Goal: Information Seeking & Learning: Check status

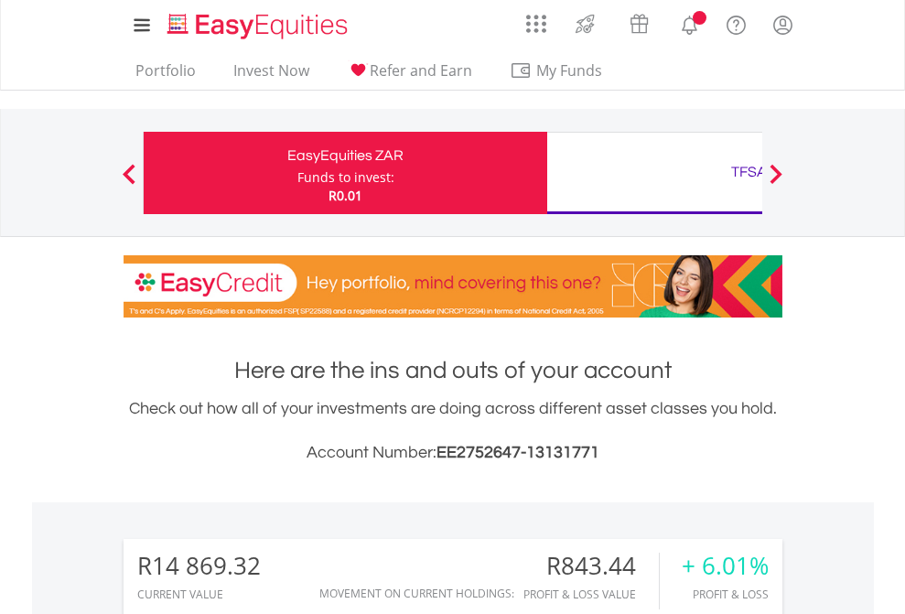
scroll to position [176, 287]
click at [297, 173] on div "Funds to invest:" at bounding box center [345, 177] width 97 height 18
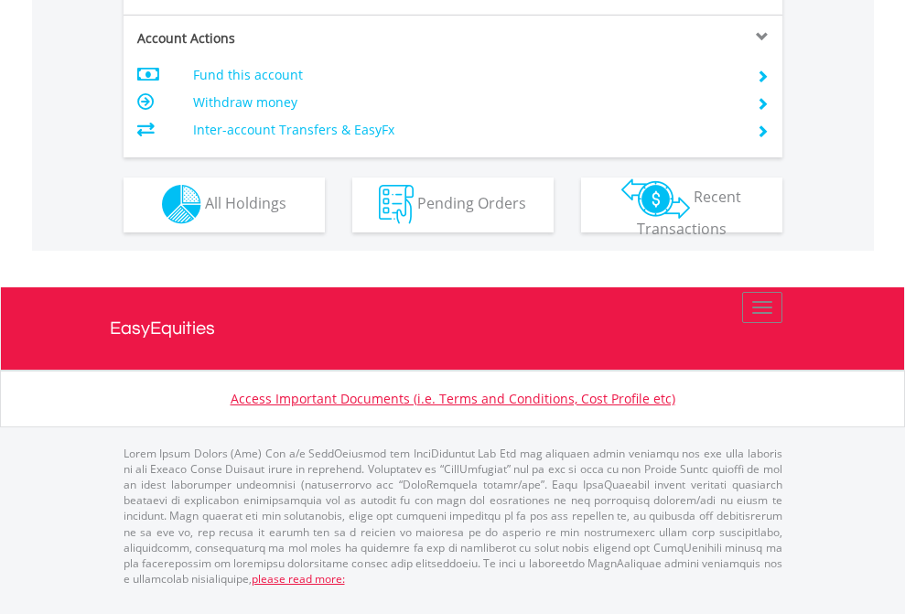
scroll to position [1560, 0]
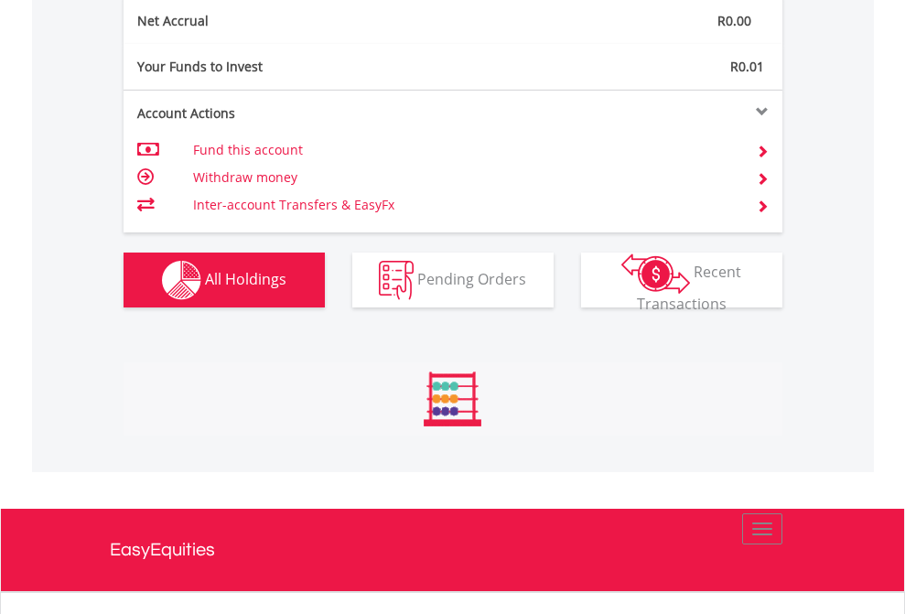
scroll to position [176, 287]
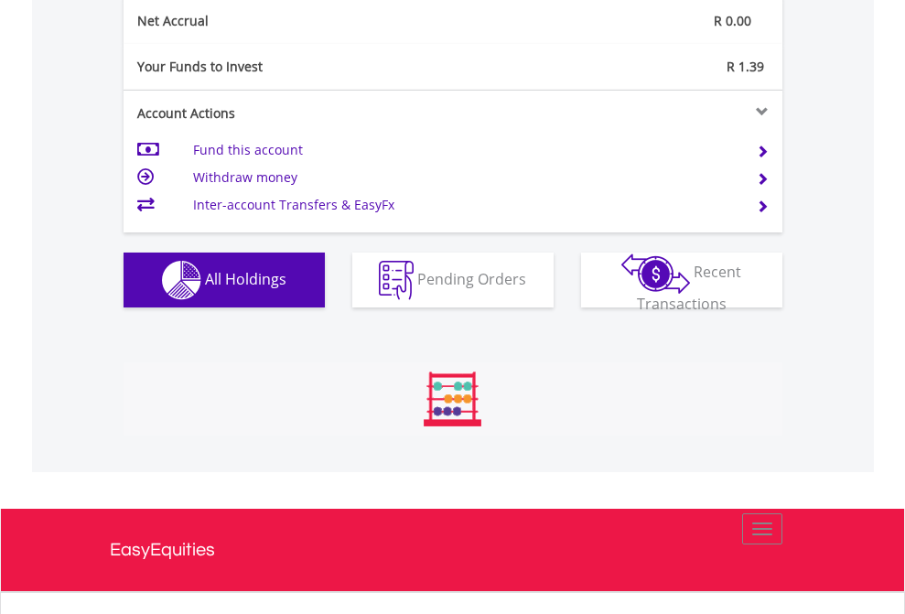
scroll to position [176, 287]
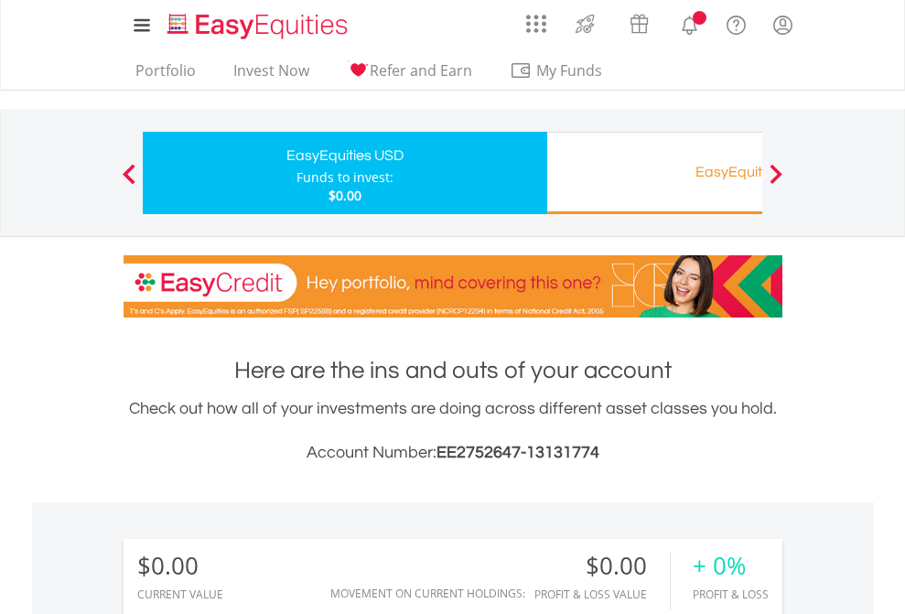
scroll to position [176, 287]
click at [296, 173] on div "Funds to invest:" at bounding box center [344, 177] width 97 height 18
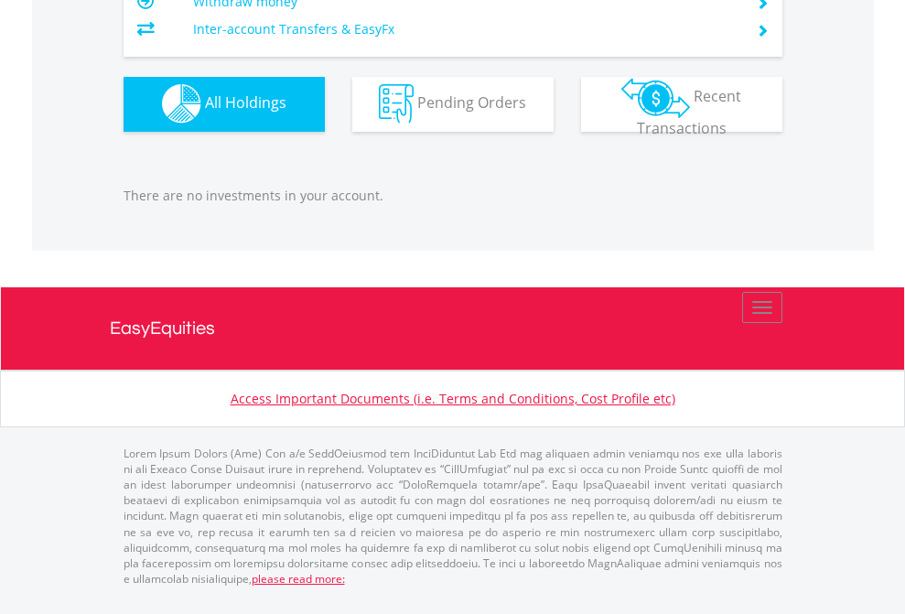
scroll to position [176, 287]
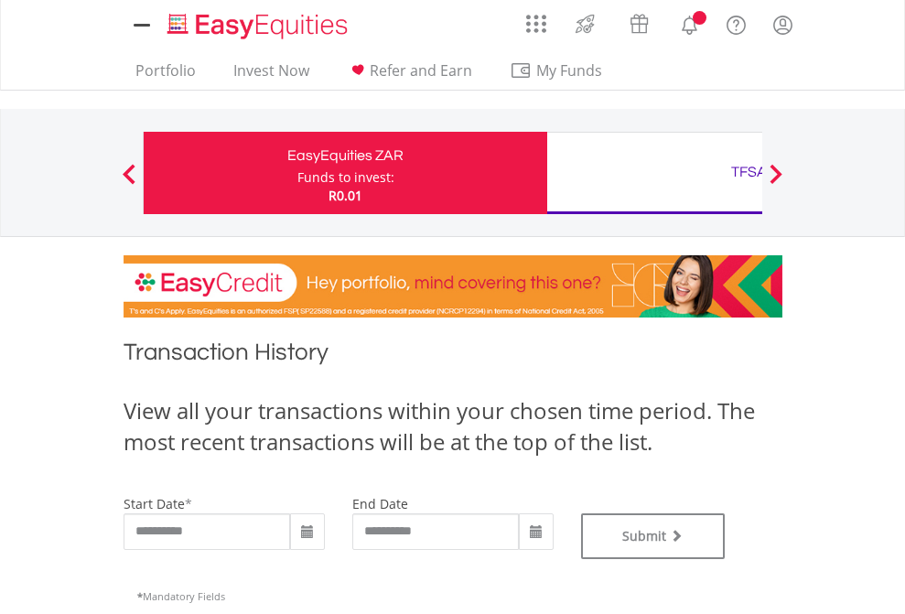
type input "**********"
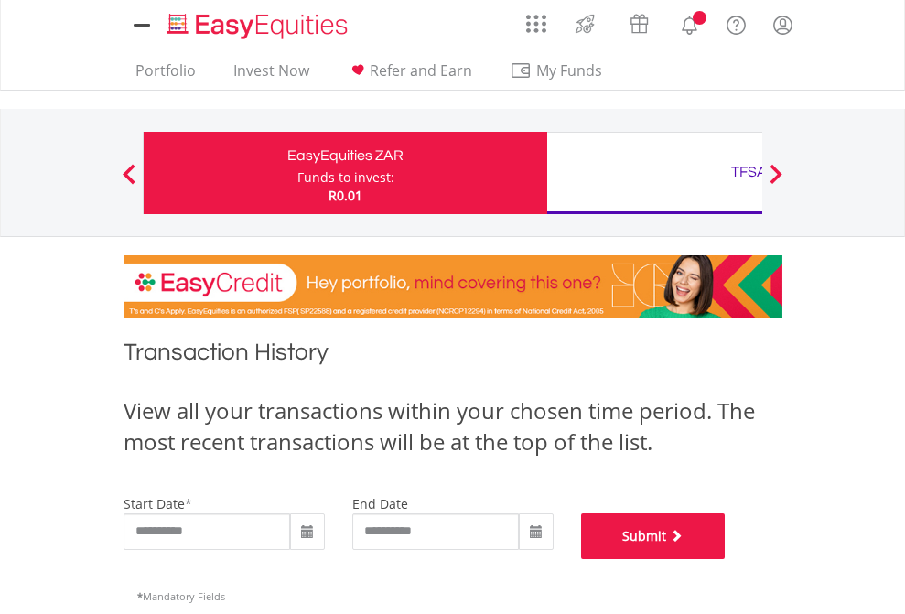
click at [726, 559] on button "Submit" at bounding box center [653, 536] width 145 height 46
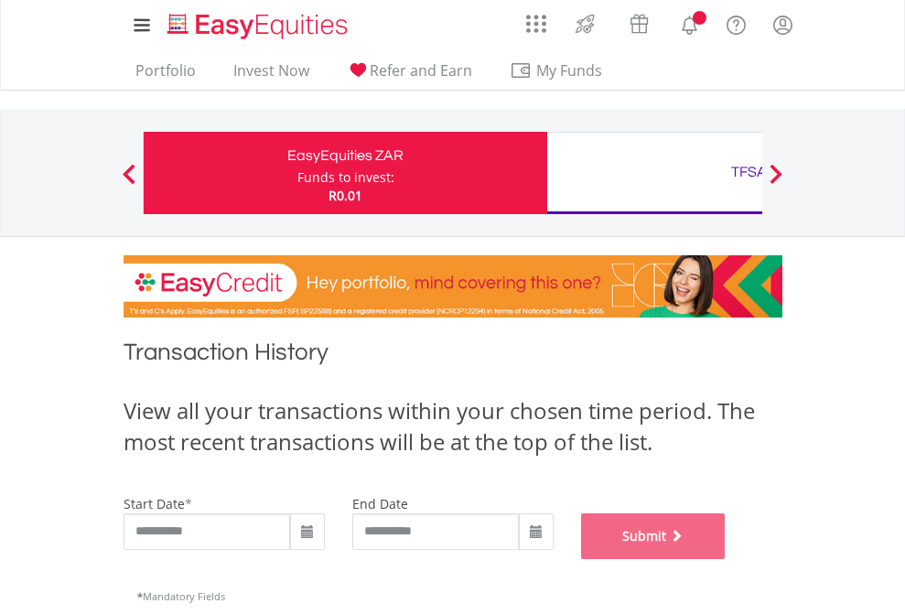
scroll to position [742, 0]
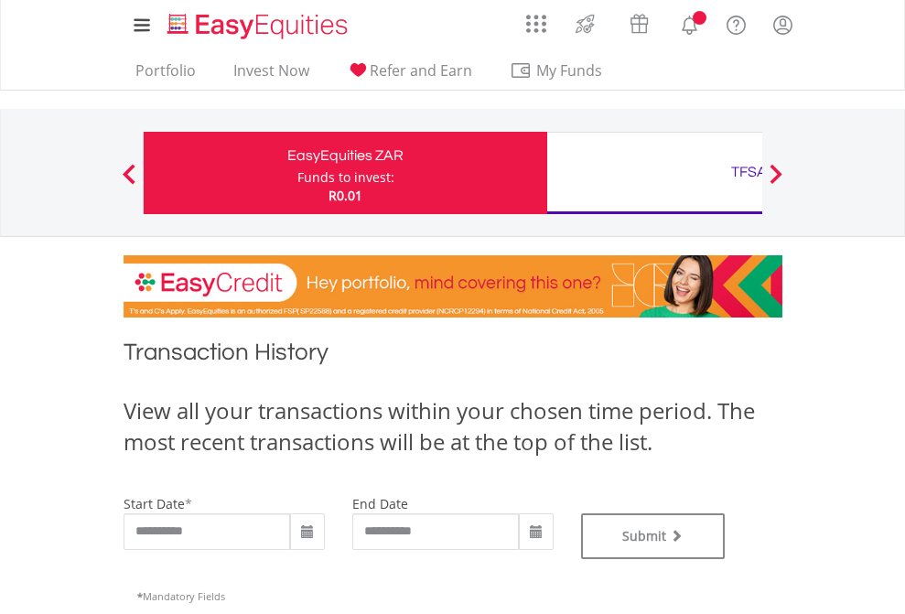
click at [654, 173] on div "TFSA" at bounding box center [749, 172] width 382 height 26
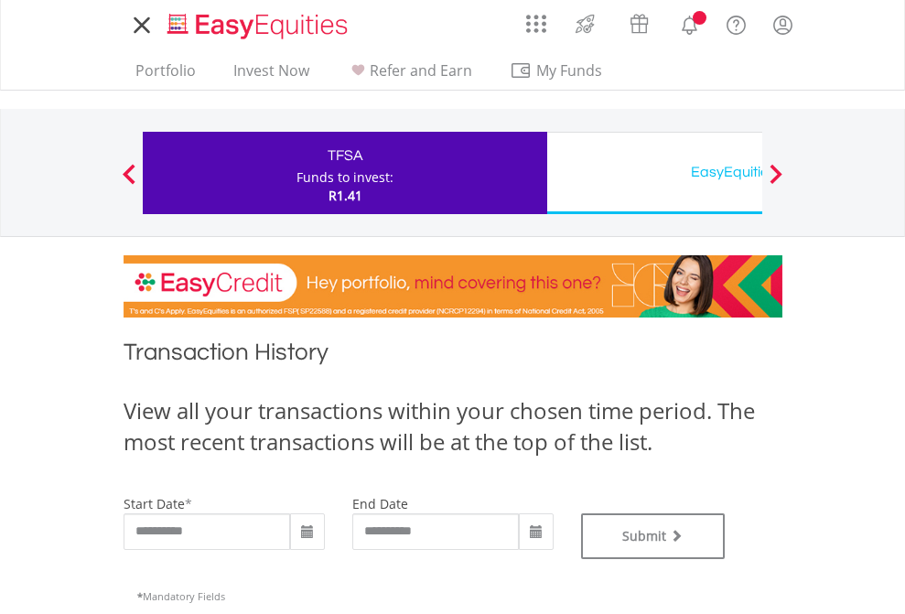
type input "**********"
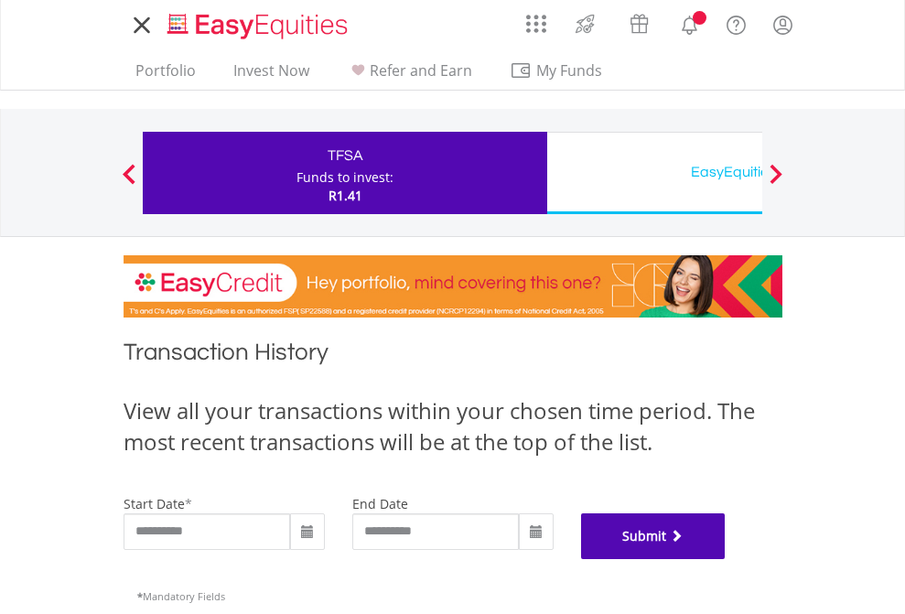
click at [726, 559] on button "Submit" at bounding box center [653, 536] width 145 height 46
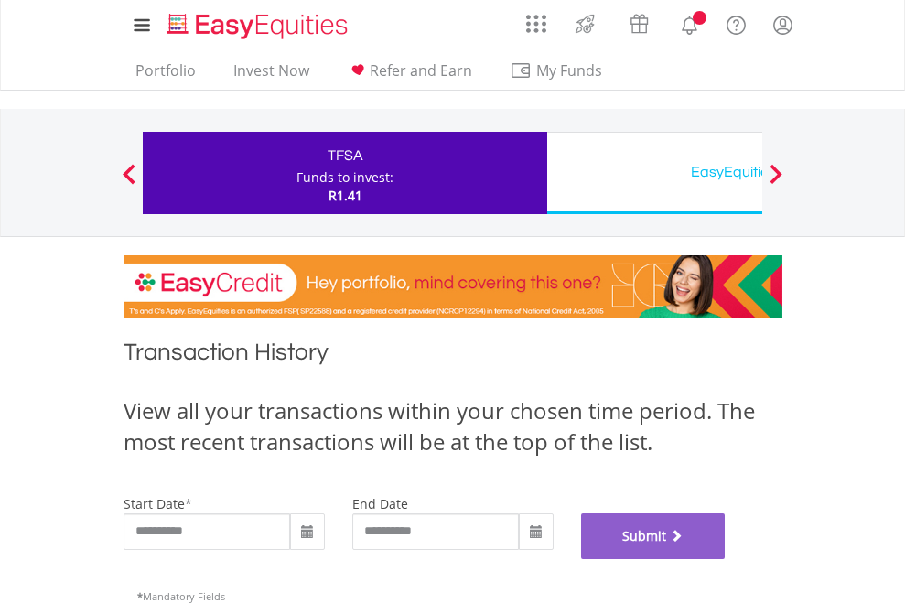
scroll to position [742, 0]
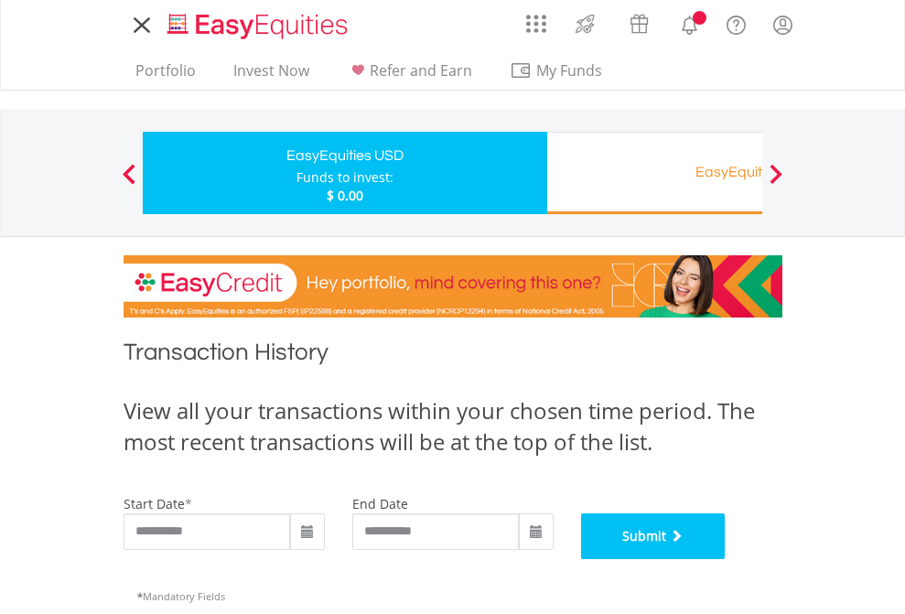
click at [726, 559] on button "Submit" at bounding box center [653, 536] width 145 height 46
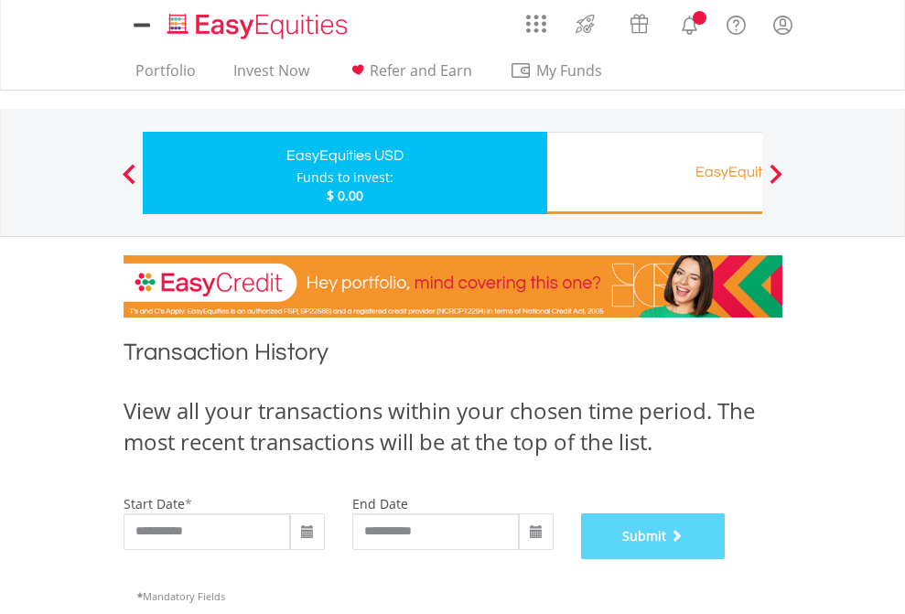
scroll to position [742, 0]
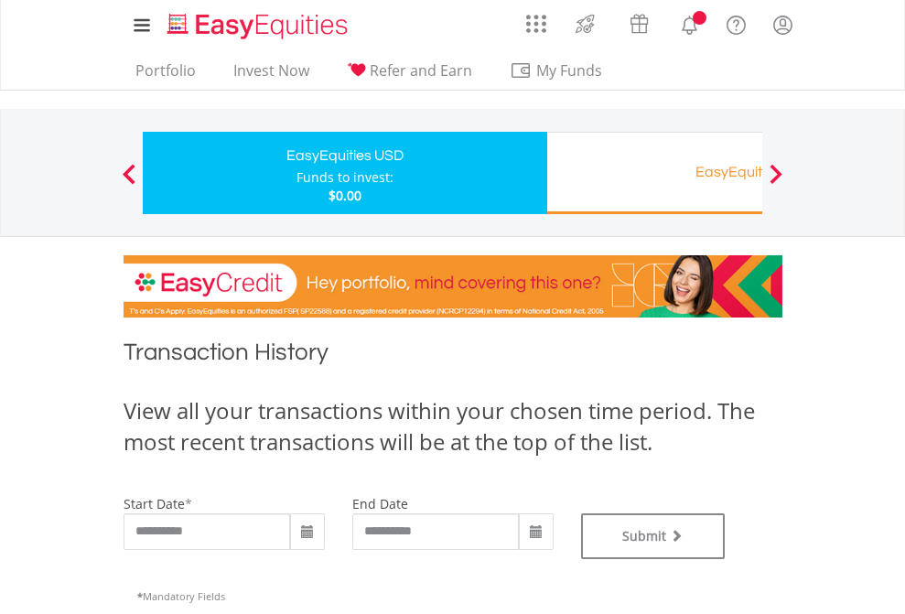
click at [296, 173] on div "Funds to invest:" at bounding box center [344, 177] width 97 height 18
